Goal: Navigation & Orientation: Find specific page/section

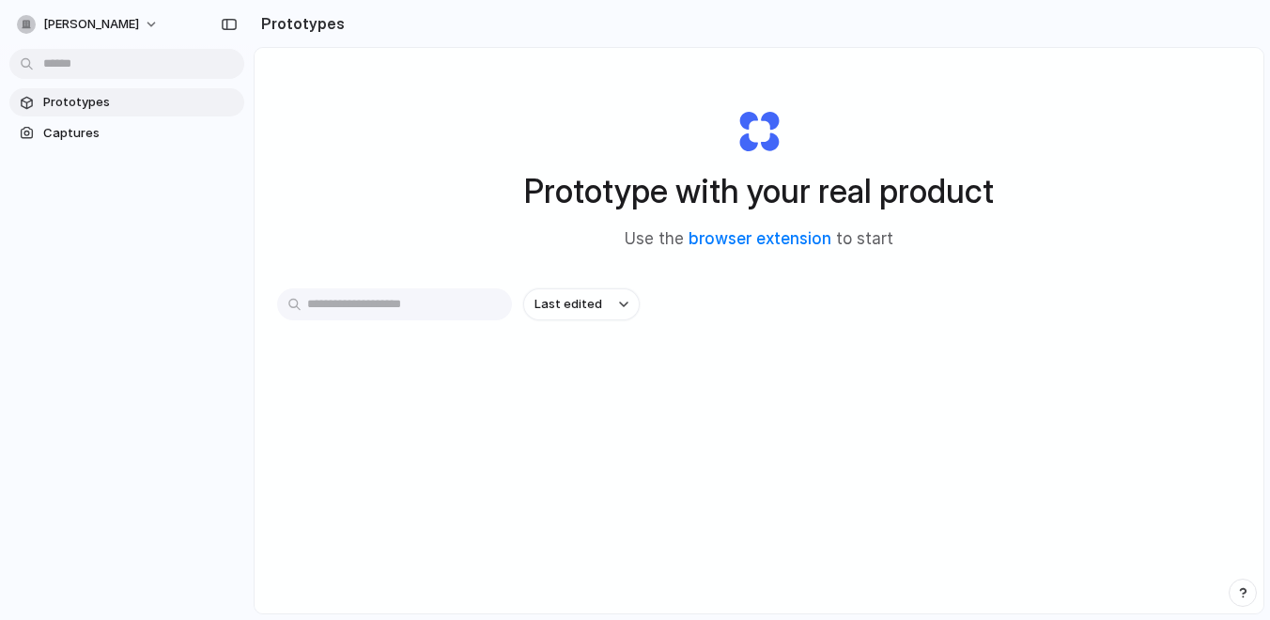
click at [445, 307] on input "text" at bounding box center [394, 304] width 235 height 32
type input "*"
click at [164, 133] on span "Captures" at bounding box center [139, 133] width 193 height 19
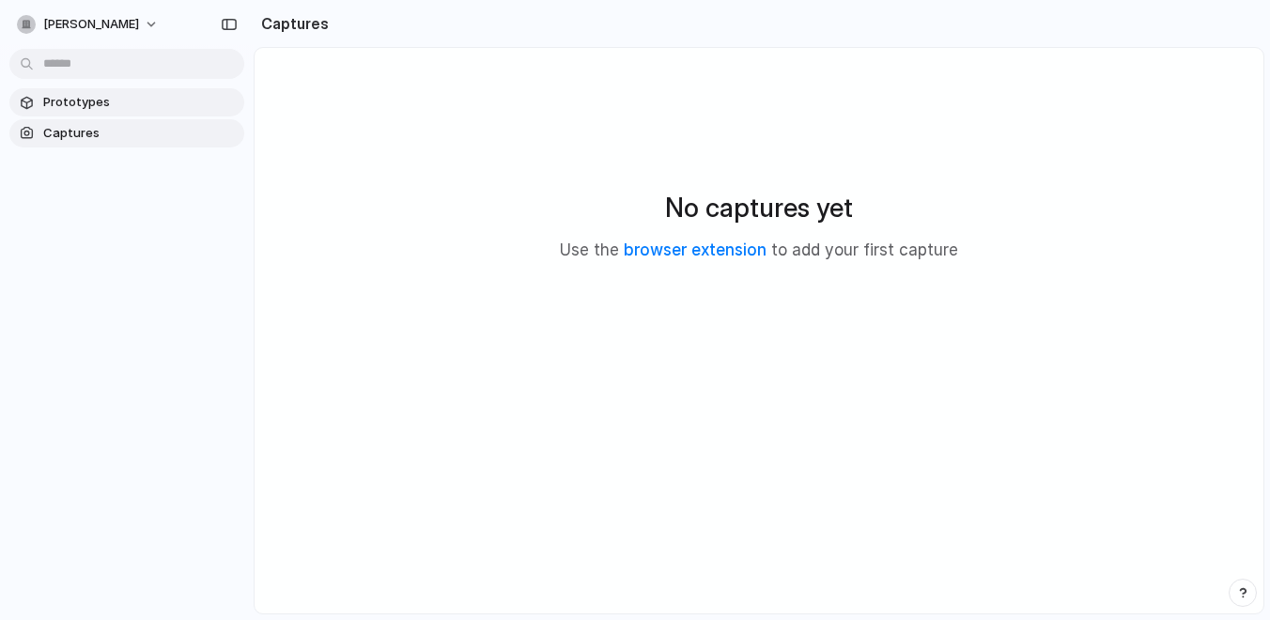
click at [147, 110] on span "Prototypes" at bounding box center [139, 102] width 193 height 19
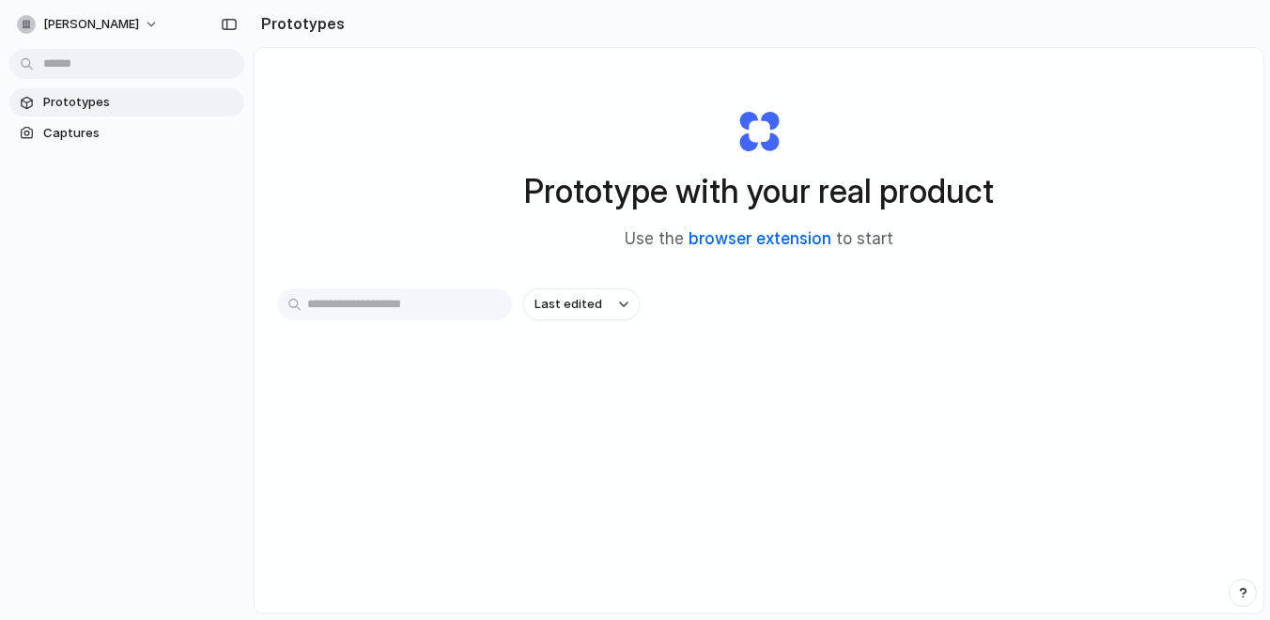
click at [748, 242] on link "browser extension" at bounding box center [759, 238] width 143 height 19
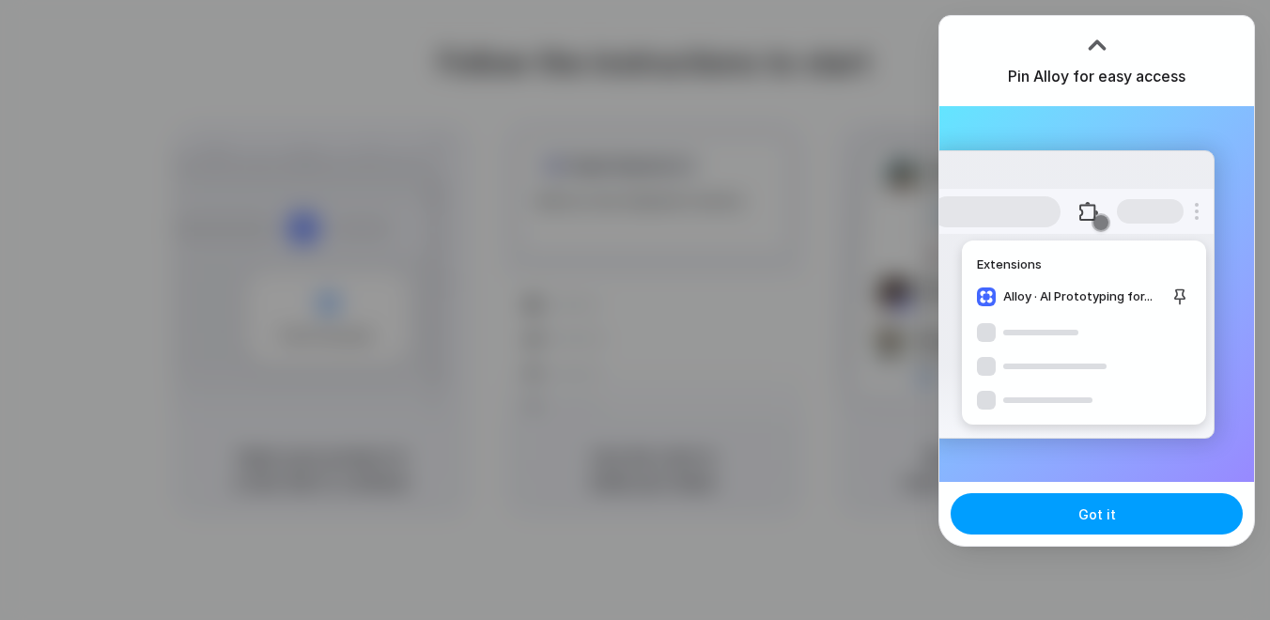
click at [1120, 525] on button "Got it" at bounding box center [1097, 513] width 292 height 41
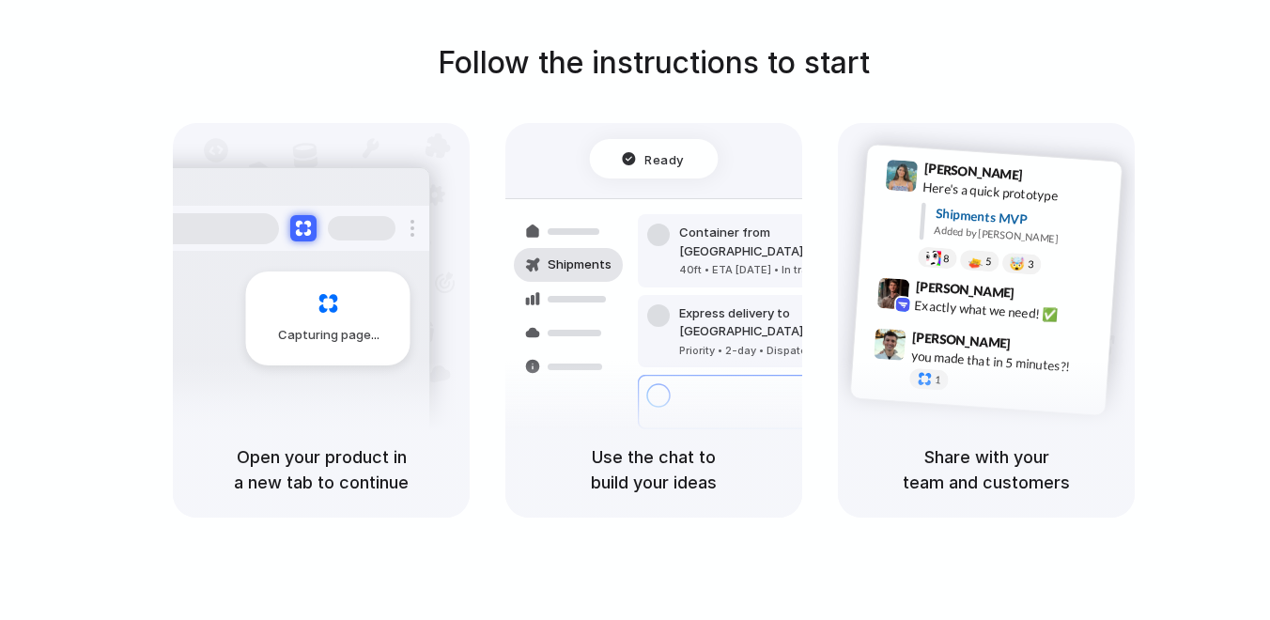
click at [635, 310] on div at bounding box center [635, 310] width 0 height 0
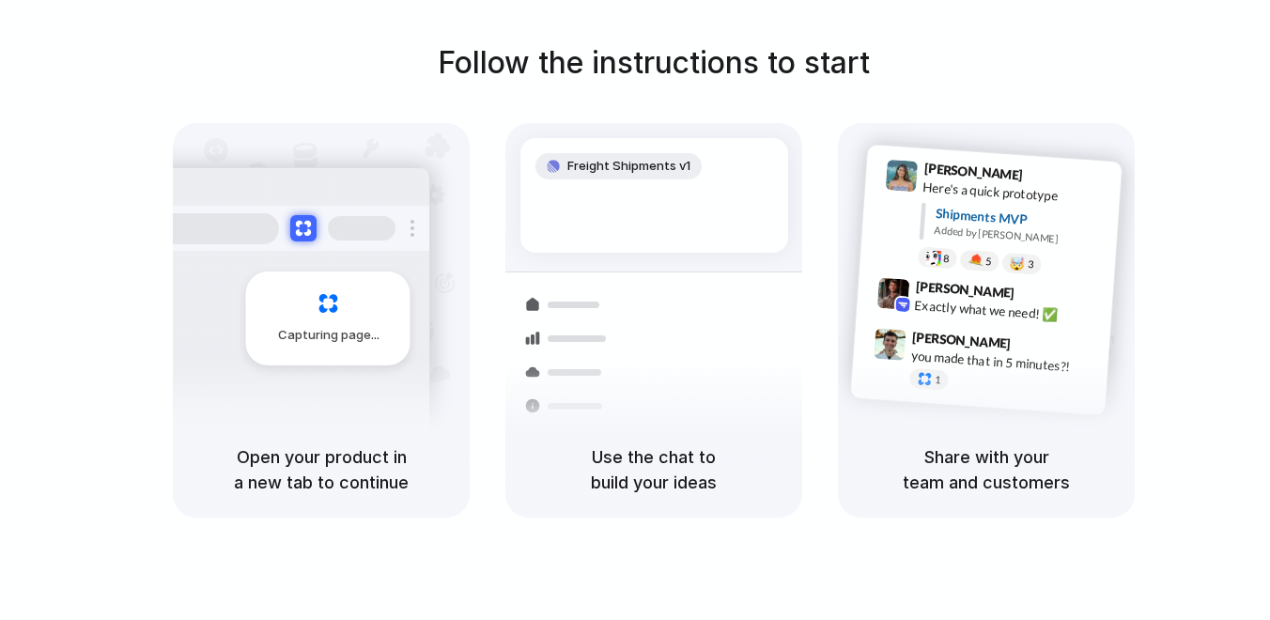
click at [891, 88] on div "Follow the instructions to start Capturing page Open your product in a new tab …" at bounding box center [654, 278] width 1270 height 477
click at [635, 310] on div at bounding box center [635, 310] width 0 height 0
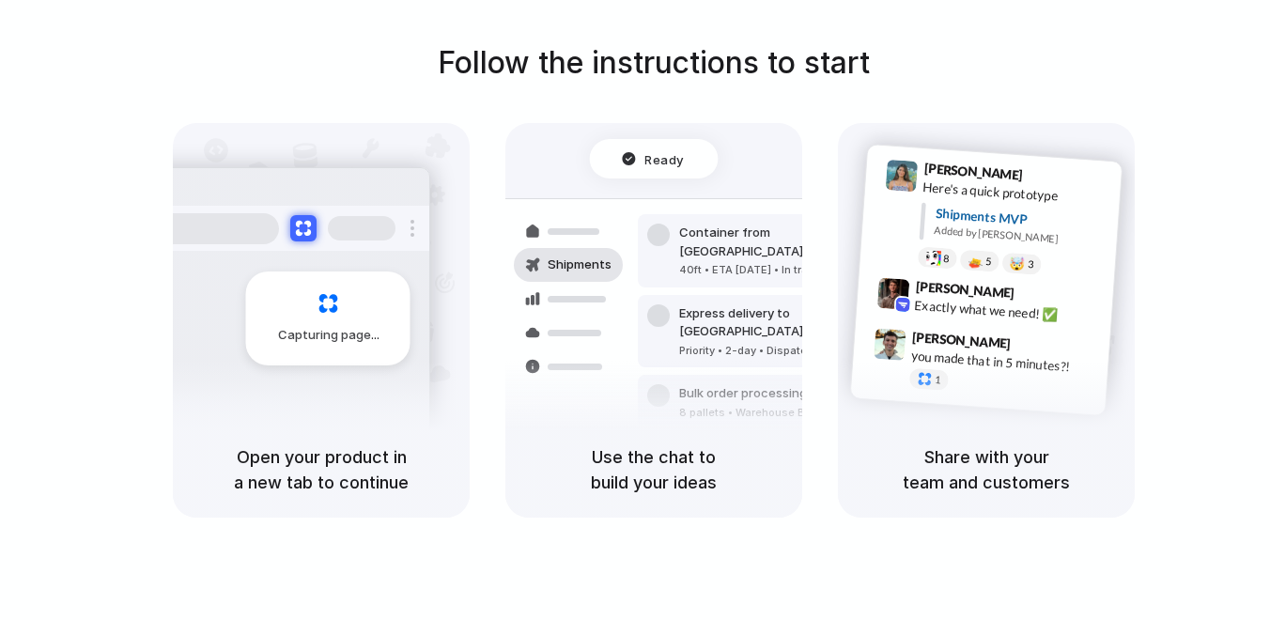
click at [635, 310] on div at bounding box center [635, 310] width 0 height 0
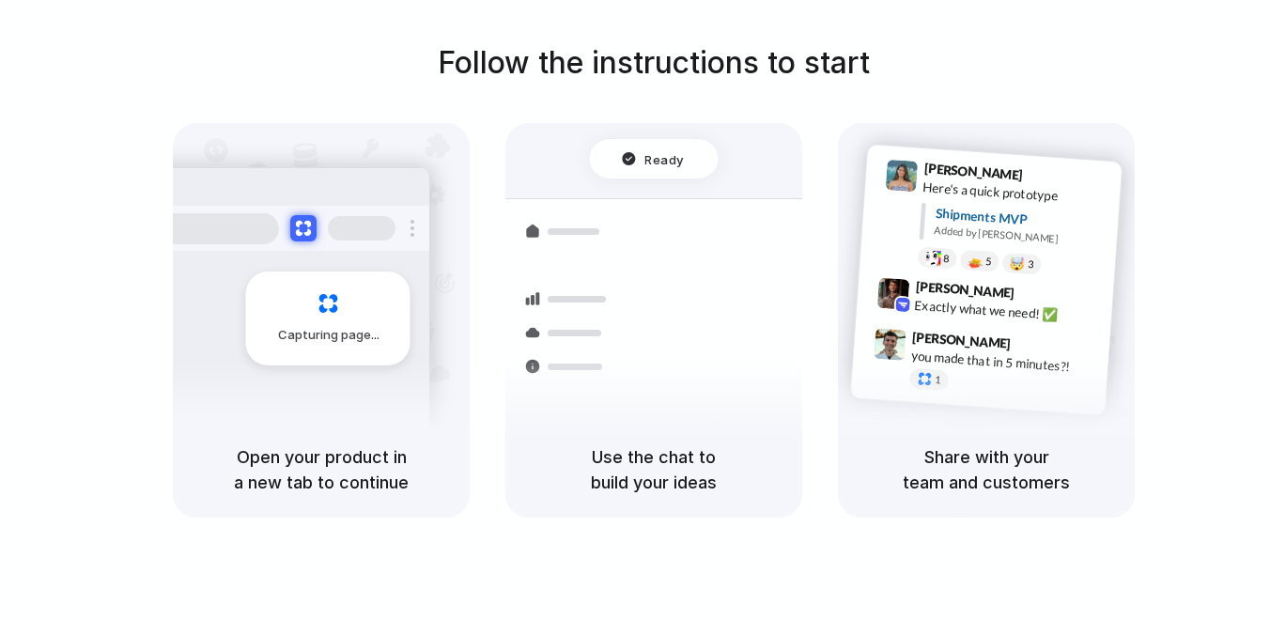
click at [635, 310] on div at bounding box center [635, 310] width 0 height 0
